Goal: Task Accomplishment & Management: Manage account settings

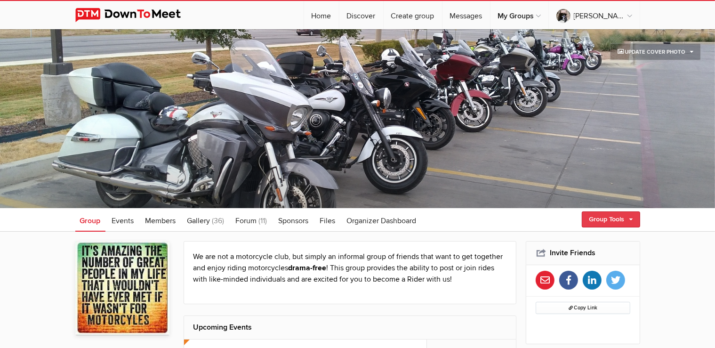
click at [606, 218] on link "Group Tools" at bounding box center [611, 219] width 58 height 16
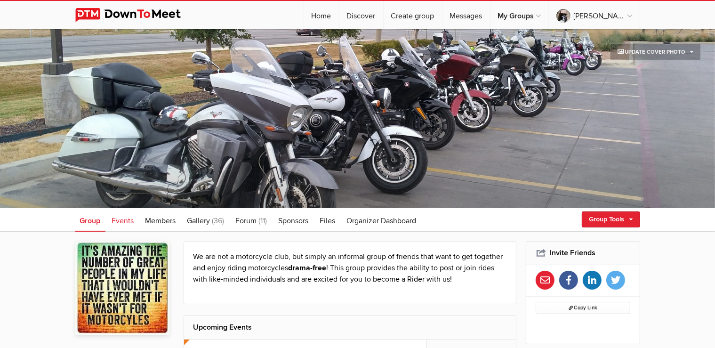
click at [110, 223] on link "Events" at bounding box center [123, 220] width 32 height 24
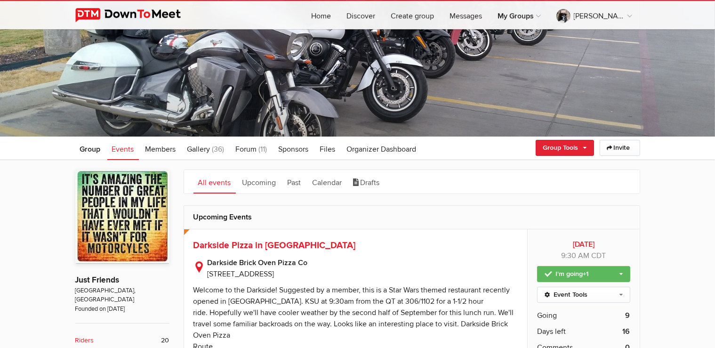
scroll to position [99, 0]
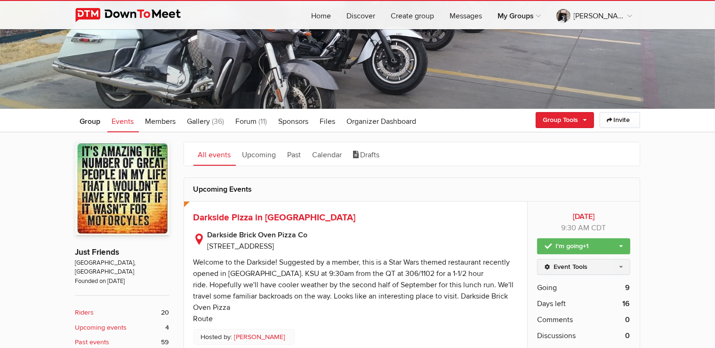
click at [619, 267] on link "Event Tools" at bounding box center [583, 267] width 93 height 16
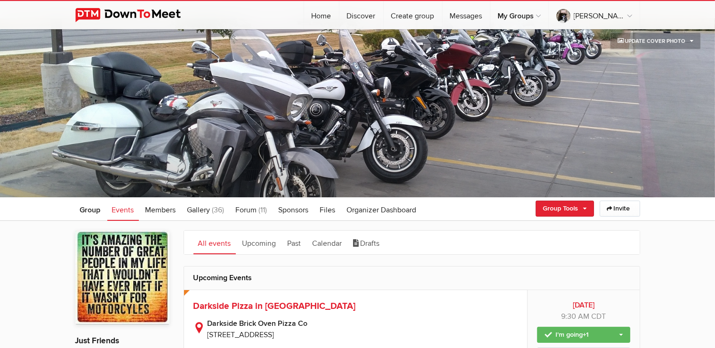
scroll to position [0, 0]
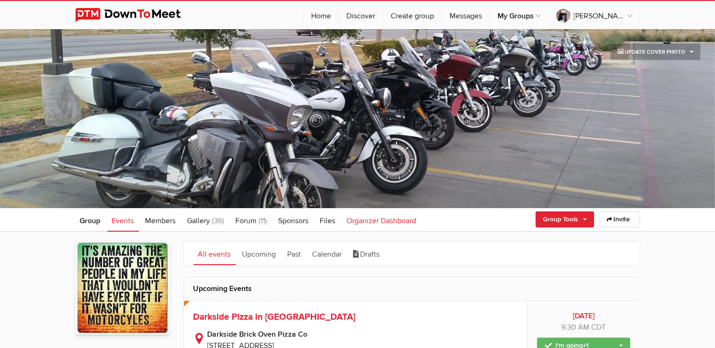
click at [376, 221] on span "Organizer Dashboard" at bounding box center [382, 220] width 70 height 9
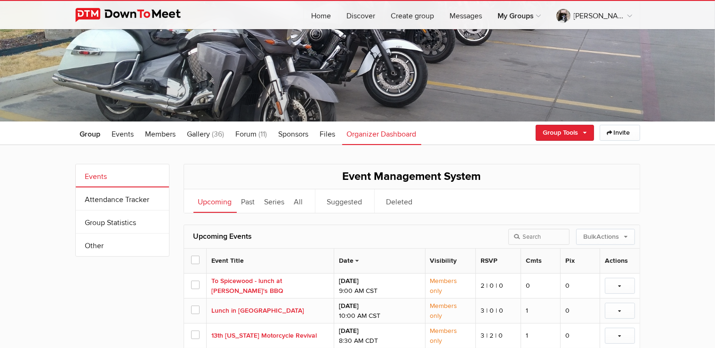
scroll to position [99, 0]
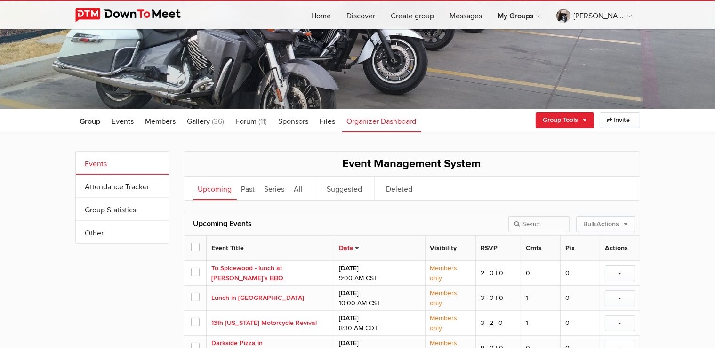
click at [351, 252] on link "Date" at bounding box center [348, 248] width 19 height 10
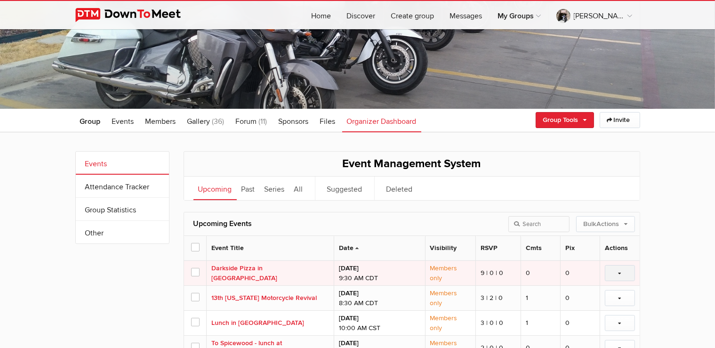
click at [624, 272] on link at bounding box center [620, 273] width 30 height 16
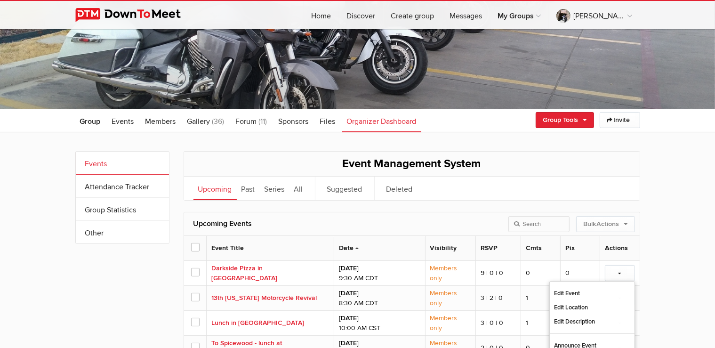
click at [686, 278] on div "Events Attendance Tracker Group Statistics Other More Events Attendance Tracker…" at bounding box center [357, 329] width 715 height 395
